Goal: Transaction & Acquisition: Purchase product/service

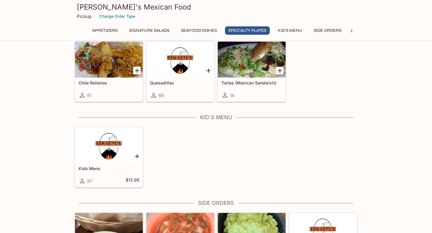
scroll to position [767, 0]
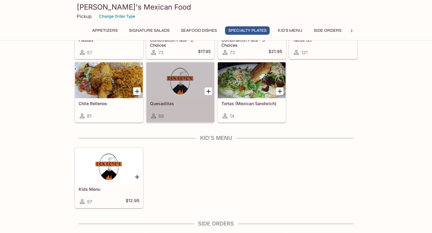
click at [176, 83] on div at bounding box center [180, 80] width 68 height 36
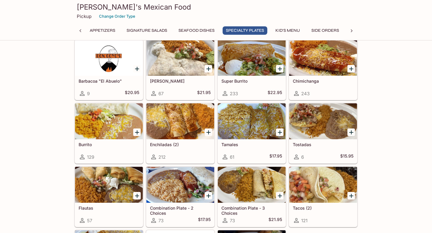
scroll to position [586, 0]
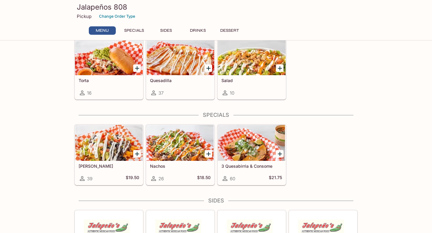
scroll to position [142, 0]
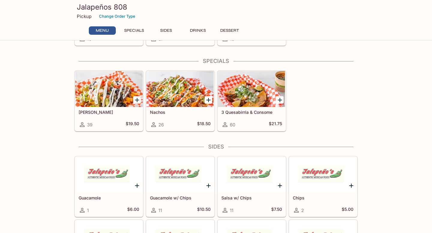
click at [279, 100] on icon "Add 3 Quesabirria & Consome" at bounding box center [280, 100] width 4 height 4
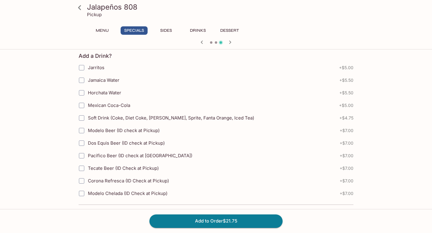
scroll to position [316, 0]
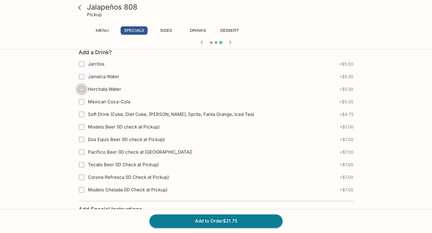
click at [82, 89] on input "Horchata Water" at bounding box center [82, 89] width 12 height 12
checkbox input "true"
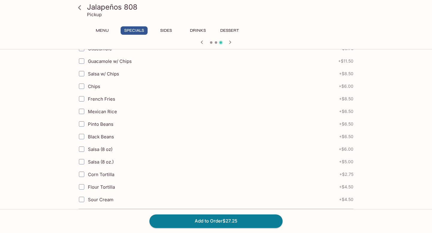
scroll to position [139, 0]
click at [80, 84] on input "Salsa w/ Chips" at bounding box center [82, 86] width 12 height 12
checkbox input "true"
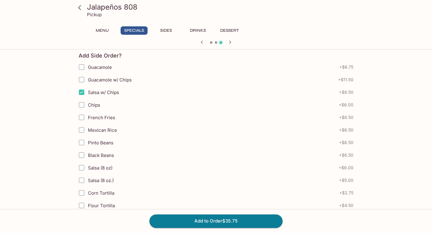
scroll to position [131, 0]
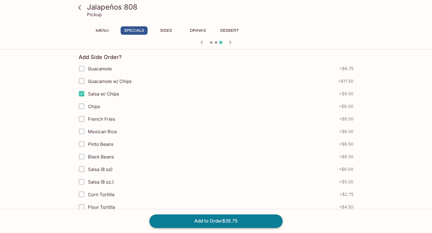
click at [202, 221] on button "Add to Order $35.75" at bounding box center [215, 221] width 133 height 13
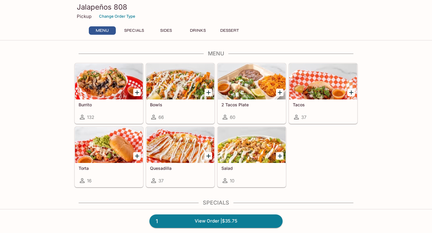
click at [202, 221] on link "1 View Order | $35.75" at bounding box center [215, 221] width 133 height 13
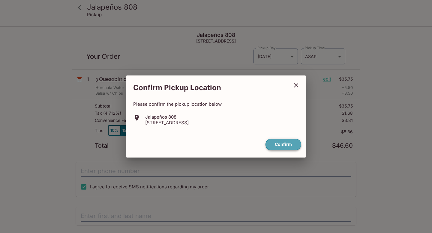
click at [283, 148] on button "Confirm" at bounding box center [283, 145] width 36 height 12
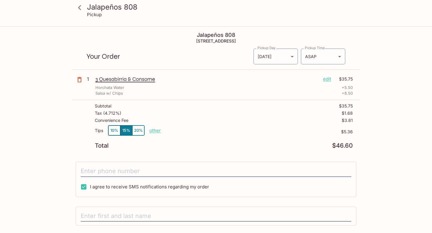
click at [115, 134] on button "10%" at bounding box center [114, 131] width 12 height 10
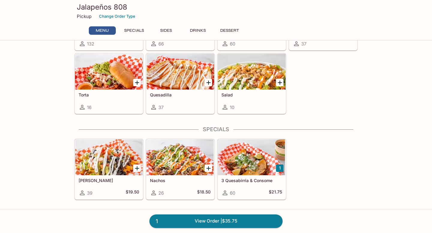
scroll to position [124, 0]
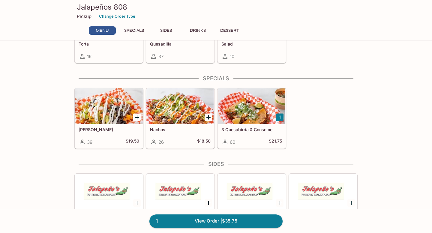
click at [268, 118] on div at bounding box center [252, 106] width 68 height 36
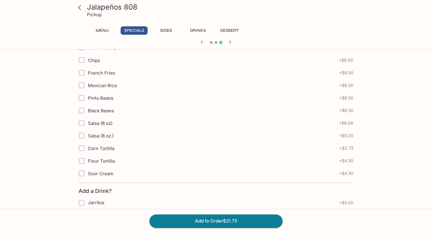
scroll to position [179, 0]
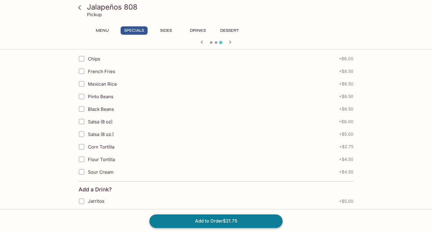
click at [211, 219] on button "Add to Order $21.75" at bounding box center [215, 221] width 133 height 13
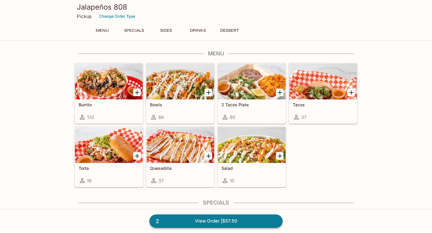
click at [233, 220] on link "2 View Order | $57.50" at bounding box center [215, 221] width 133 height 13
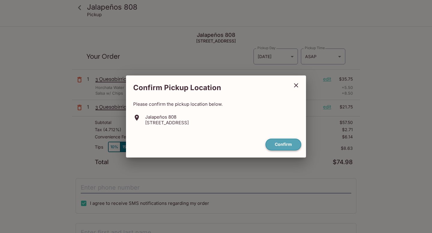
click at [284, 145] on button "Confirm" at bounding box center [283, 145] width 36 height 12
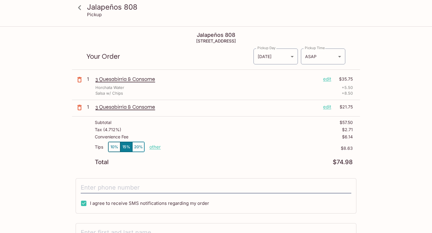
click at [327, 82] on p "edit" at bounding box center [327, 79] width 8 height 7
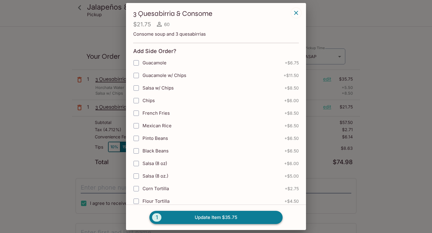
click at [220, 218] on button "1 Update Item $35.75" at bounding box center [215, 217] width 133 height 13
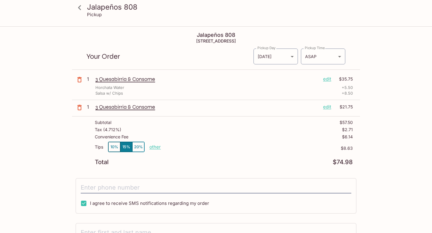
click at [80, 81] on icon "button" at bounding box center [79, 79] width 7 height 7
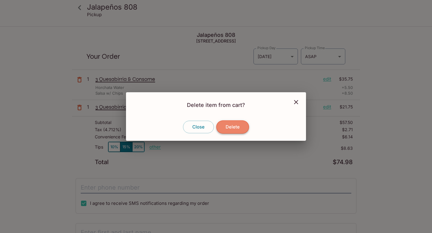
click at [225, 130] on button "Delete" at bounding box center [232, 127] width 33 height 13
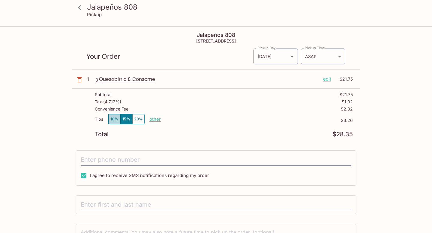
click at [116, 119] on button "10%" at bounding box center [114, 119] width 12 height 10
